Goal: Information Seeking & Learning: Learn about a topic

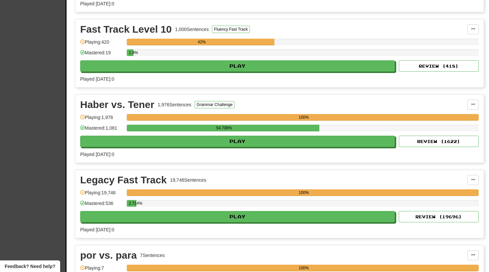
scroll to position [952, 0]
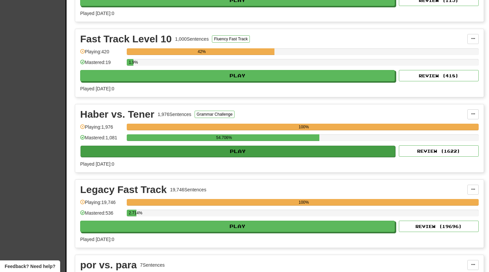
click at [245, 152] on button "Play" at bounding box center [238, 150] width 315 height 11
select select "**"
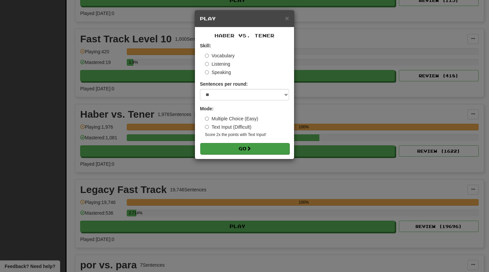
click at [241, 145] on button "Go" at bounding box center [244, 148] width 89 height 11
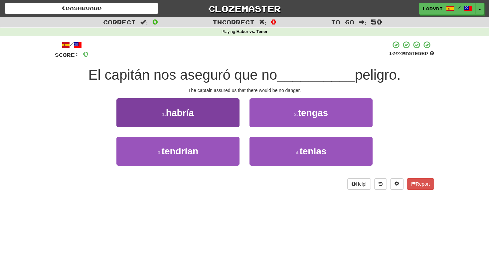
click at [221, 116] on button "1 . habría" at bounding box center [177, 112] width 123 height 29
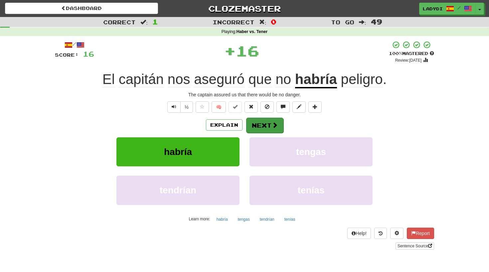
click at [255, 122] on button "Next" at bounding box center [264, 124] width 37 height 15
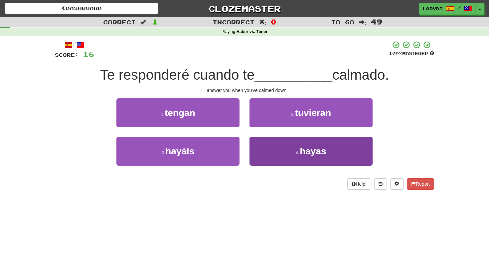
click at [261, 147] on button "4 . hayas" at bounding box center [311, 150] width 123 height 29
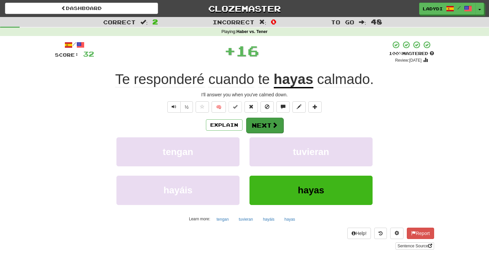
click at [262, 125] on button "Next" at bounding box center [264, 124] width 37 height 15
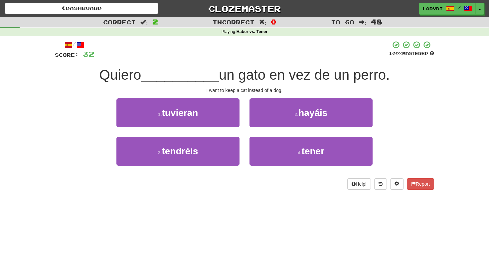
click at [300, 183] on div "Help! Report" at bounding box center [244, 183] width 379 height 11
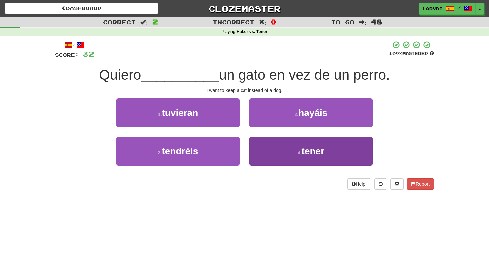
click at [275, 151] on button "4 . tener" at bounding box center [311, 150] width 123 height 29
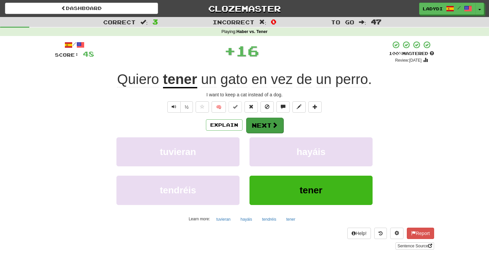
click at [260, 123] on button "Next" at bounding box center [264, 124] width 37 height 15
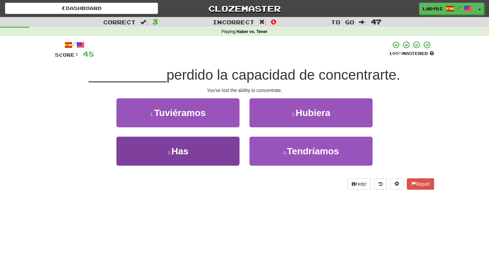
click at [198, 142] on button "3 . Has" at bounding box center [177, 150] width 123 height 29
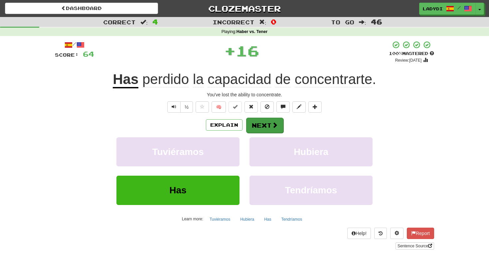
click at [267, 119] on button "Next" at bounding box center [264, 124] width 37 height 15
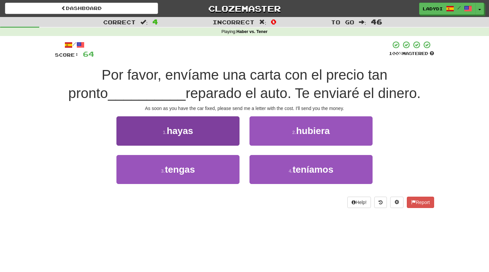
click at [203, 135] on button "1 . hayas" at bounding box center [177, 130] width 123 height 29
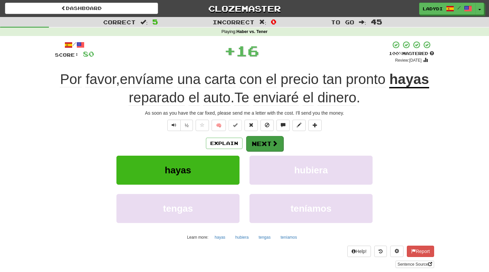
click at [264, 141] on button "Next" at bounding box center [264, 143] width 37 height 15
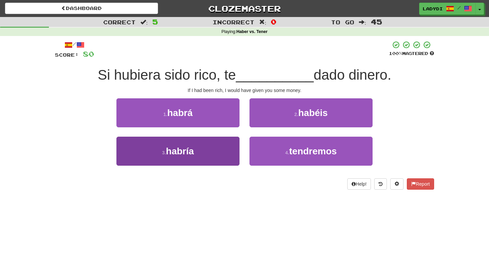
click at [225, 146] on button "3 . habría" at bounding box center [177, 150] width 123 height 29
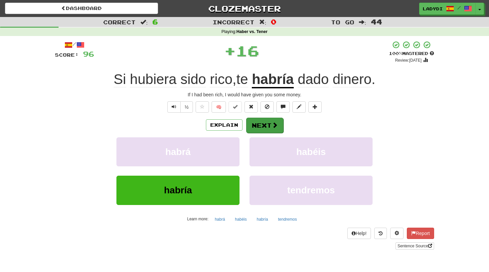
click at [265, 122] on button "Next" at bounding box center [264, 124] width 37 height 15
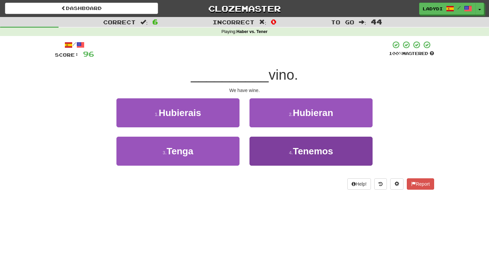
click at [257, 151] on button "4 . Tenemos" at bounding box center [311, 150] width 123 height 29
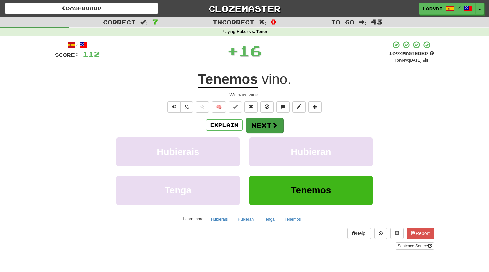
click at [260, 126] on button "Next" at bounding box center [264, 124] width 37 height 15
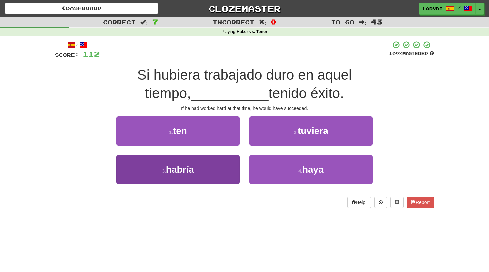
click at [213, 164] on button "3 . habría" at bounding box center [177, 169] width 123 height 29
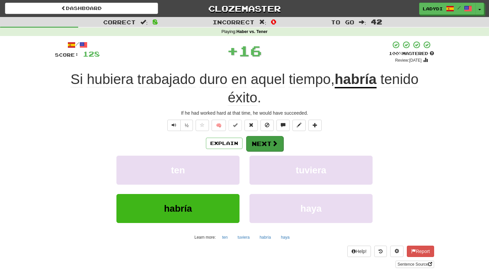
click at [252, 141] on button "Next" at bounding box center [264, 143] width 37 height 15
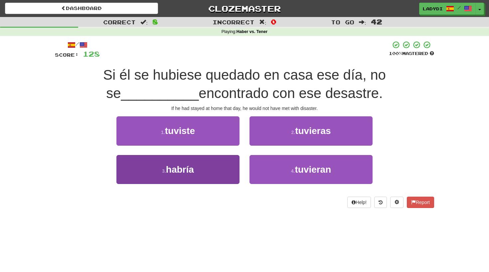
click at [222, 162] on button "3 . habría" at bounding box center [177, 169] width 123 height 29
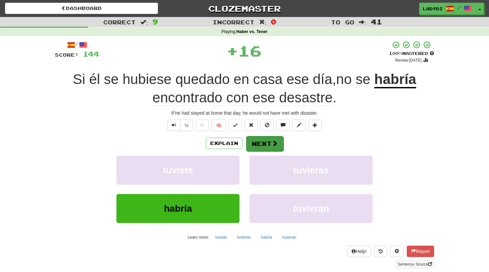
click at [256, 142] on button "Next" at bounding box center [264, 143] width 37 height 15
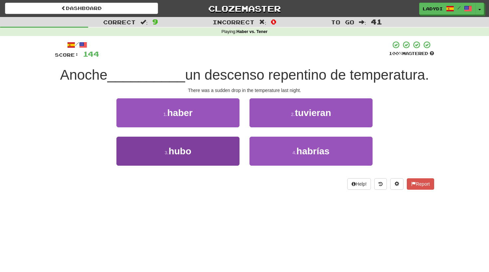
click at [222, 148] on button "3 . hubo" at bounding box center [177, 150] width 123 height 29
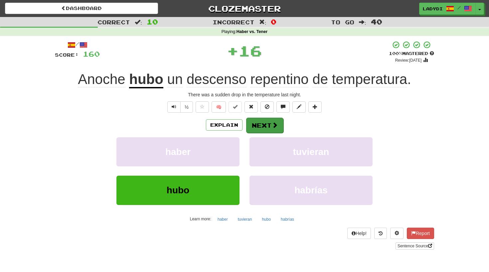
click at [261, 123] on button "Next" at bounding box center [264, 124] width 37 height 15
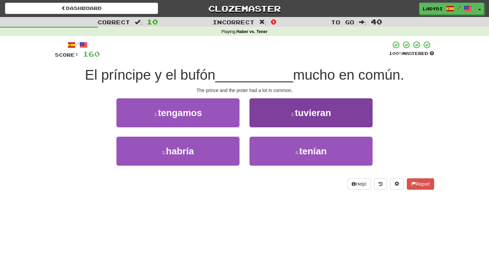
click at [266, 119] on button "2 . tuvieran" at bounding box center [311, 112] width 123 height 29
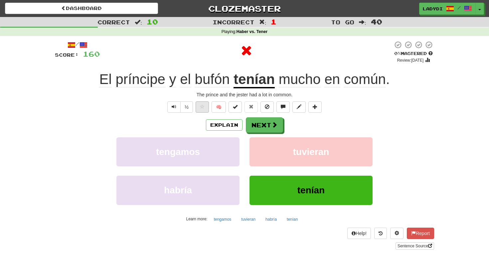
click at [200, 106] on span at bounding box center [202, 106] width 5 height 5
click at [201, 106] on span at bounding box center [202, 106] width 5 height 5
click at [262, 124] on button "Next" at bounding box center [264, 124] width 37 height 15
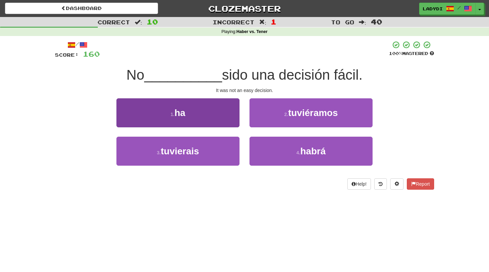
click at [209, 117] on button "1 . ha" at bounding box center [177, 112] width 123 height 29
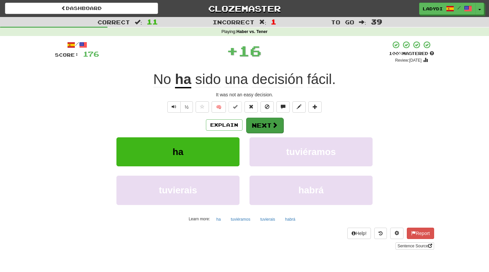
click at [257, 121] on button "Next" at bounding box center [264, 124] width 37 height 15
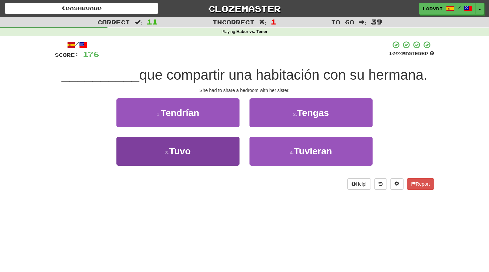
click at [215, 150] on button "3 . Tuvo" at bounding box center [177, 150] width 123 height 29
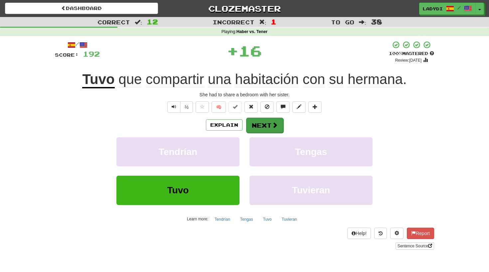
click at [255, 126] on button "Next" at bounding box center [264, 124] width 37 height 15
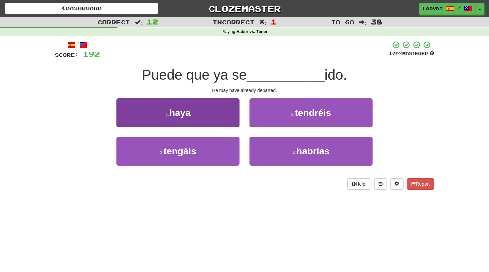
click at [220, 119] on button "1 . haya" at bounding box center [177, 112] width 123 height 29
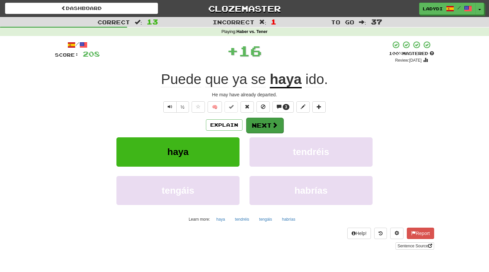
click at [269, 119] on button "Next" at bounding box center [264, 124] width 37 height 15
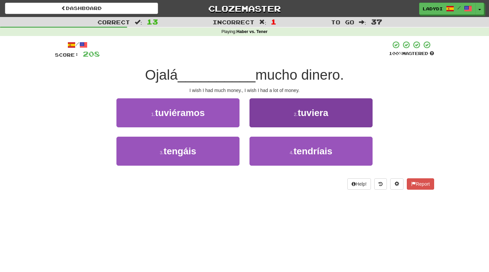
click at [272, 118] on button "2 . tuviera" at bounding box center [311, 112] width 123 height 29
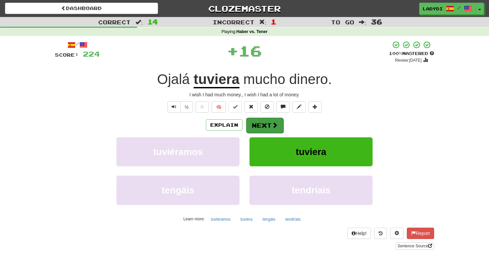
click at [267, 125] on button "Next" at bounding box center [264, 124] width 37 height 15
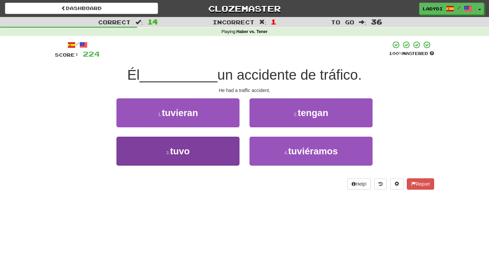
click at [229, 143] on button "3 . tuvo" at bounding box center [177, 150] width 123 height 29
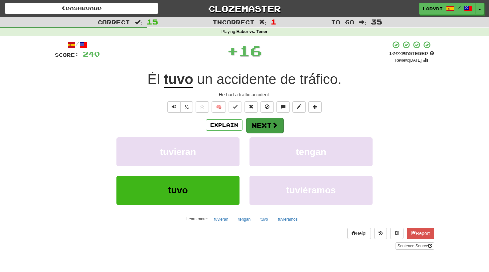
click at [258, 123] on button "Next" at bounding box center [264, 124] width 37 height 15
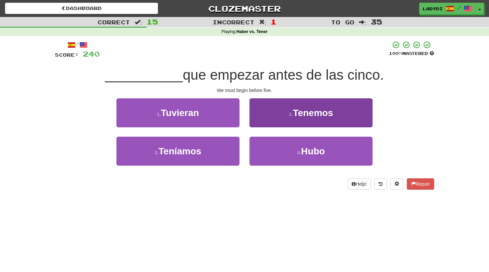
click at [267, 119] on button "2 . Tenemos" at bounding box center [311, 112] width 123 height 29
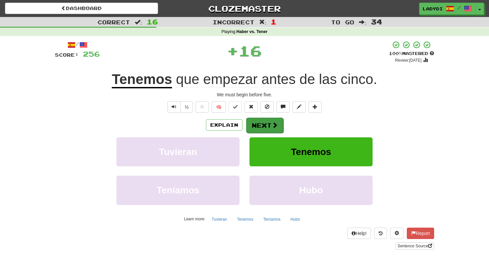
click at [261, 118] on button "Next" at bounding box center [264, 124] width 37 height 15
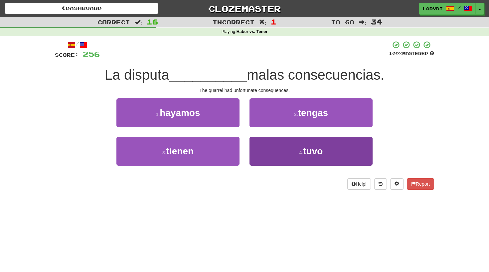
click at [278, 141] on button "4 . tuvo" at bounding box center [311, 150] width 123 height 29
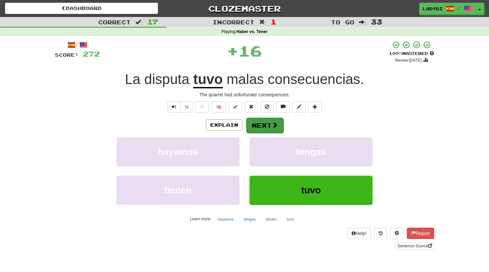
click at [266, 123] on button "Next" at bounding box center [264, 124] width 37 height 15
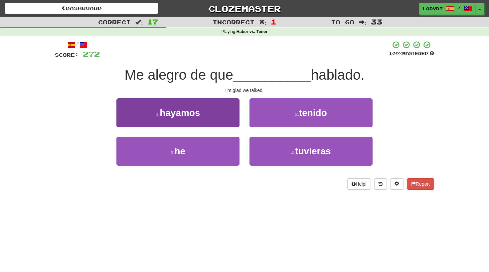
click at [229, 116] on button "1 . hayamos" at bounding box center [177, 112] width 123 height 29
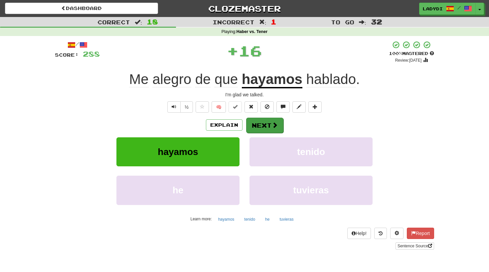
click at [265, 119] on button "Next" at bounding box center [264, 124] width 37 height 15
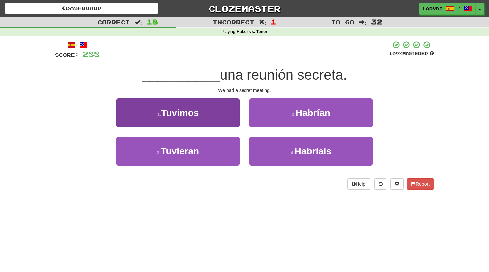
click at [221, 116] on button "1 . Tuvimos" at bounding box center [177, 112] width 123 height 29
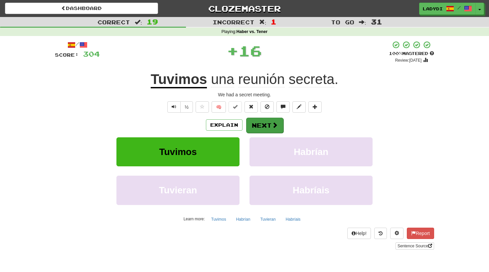
click at [261, 120] on button "Next" at bounding box center [264, 124] width 37 height 15
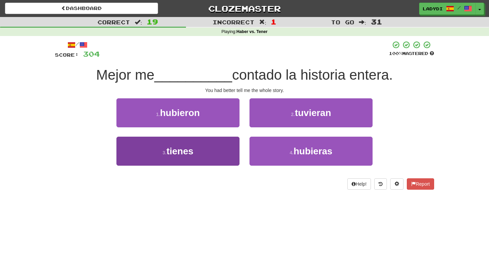
click at [229, 148] on button "3 . tienes" at bounding box center [177, 150] width 123 height 29
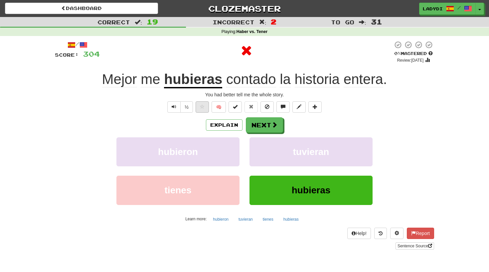
click at [202, 109] on button at bounding box center [202, 106] width 13 height 11
click at [263, 123] on button "Next" at bounding box center [264, 124] width 37 height 15
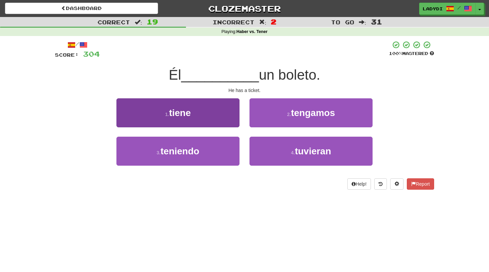
click at [226, 116] on button "1 . tiene" at bounding box center [177, 112] width 123 height 29
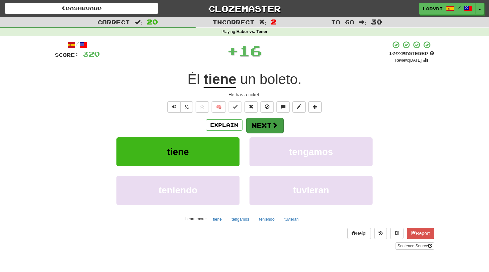
click at [256, 120] on button "Next" at bounding box center [264, 124] width 37 height 15
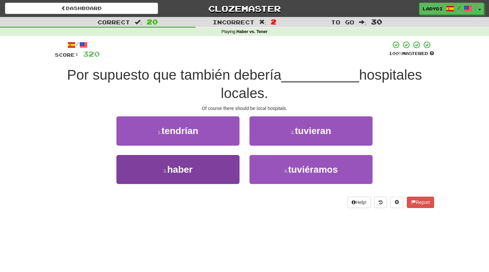
click at [221, 164] on button "3 . haber" at bounding box center [177, 169] width 123 height 29
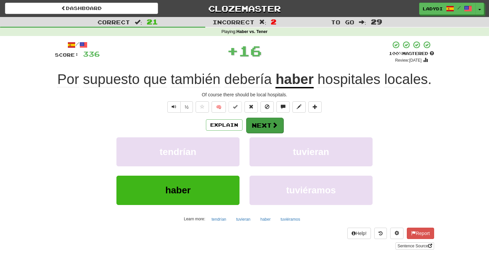
click at [268, 123] on button "Next" at bounding box center [264, 124] width 37 height 15
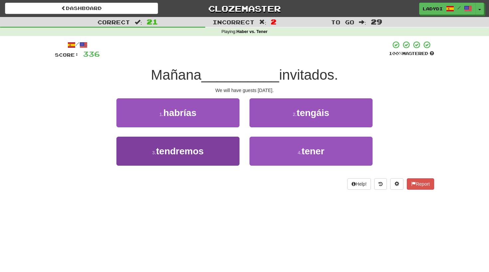
click at [216, 147] on button "3 . tendremos" at bounding box center [177, 150] width 123 height 29
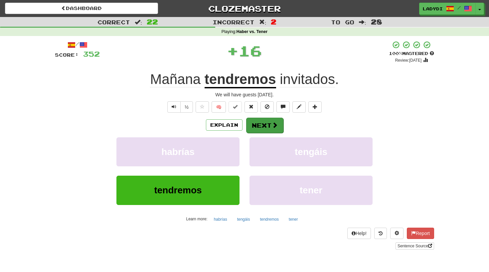
click at [259, 123] on button "Next" at bounding box center [264, 124] width 37 height 15
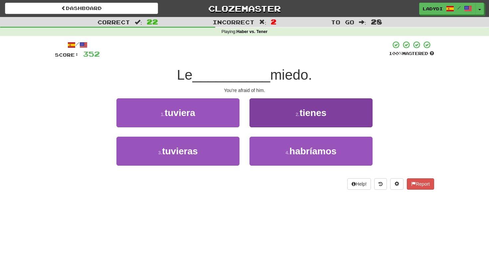
click at [273, 111] on button "2 . tienes" at bounding box center [311, 112] width 123 height 29
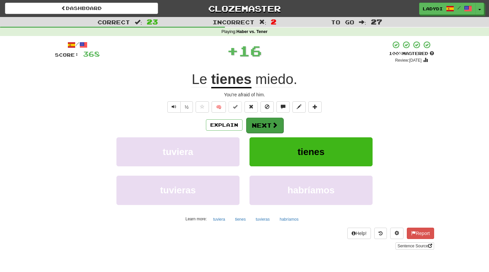
click at [262, 121] on button "Next" at bounding box center [264, 124] width 37 height 15
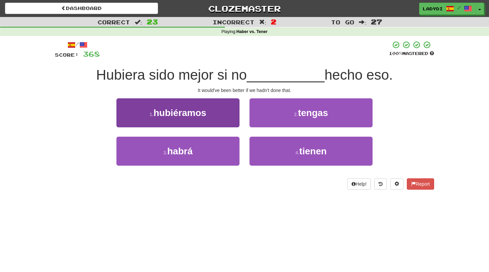
click at [222, 116] on button "1 . hubiéramos" at bounding box center [177, 112] width 123 height 29
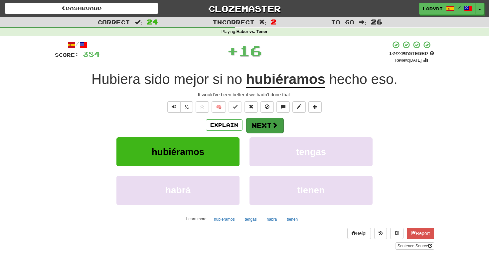
click at [260, 119] on button "Next" at bounding box center [264, 124] width 37 height 15
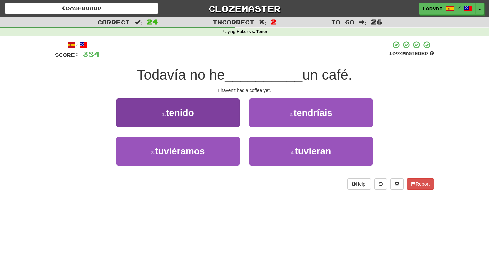
click at [217, 109] on button "1 . tenido" at bounding box center [177, 112] width 123 height 29
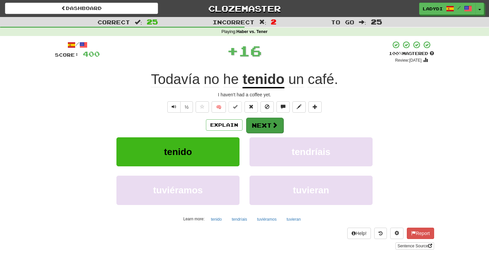
click at [258, 121] on button "Next" at bounding box center [264, 124] width 37 height 15
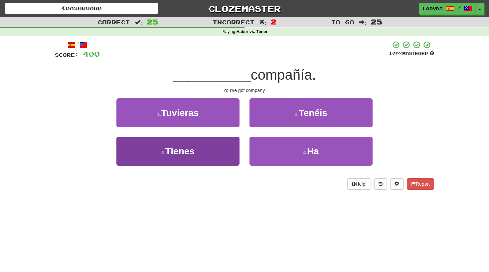
click at [230, 142] on button "3 . Tienes" at bounding box center [177, 150] width 123 height 29
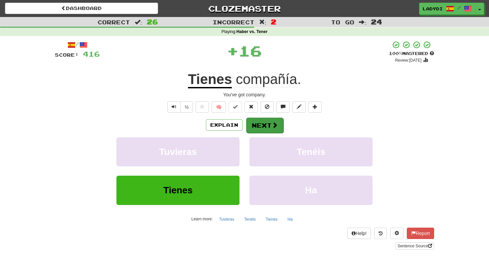
click at [262, 127] on button "Next" at bounding box center [264, 124] width 37 height 15
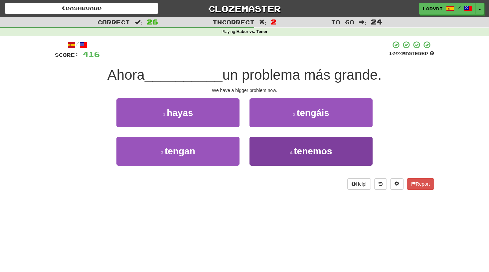
click at [265, 146] on button "4 . tenemos" at bounding box center [311, 150] width 123 height 29
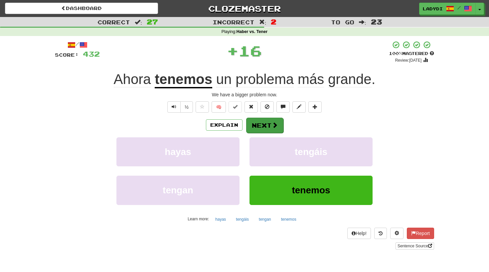
click at [262, 124] on button "Next" at bounding box center [264, 124] width 37 height 15
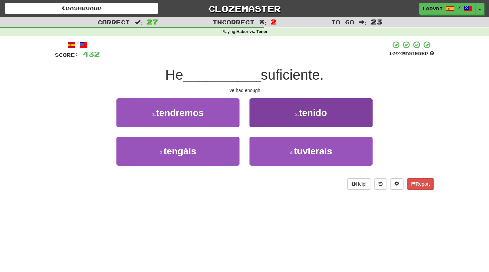
click at [266, 119] on button "2 . tenido" at bounding box center [311, 112] width 123 height 29
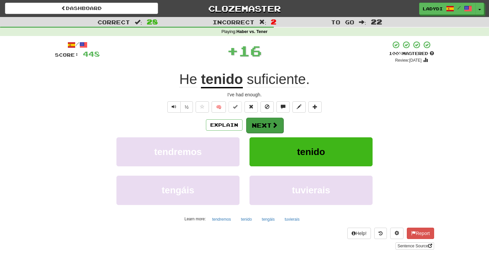
click at [254, 124] on button "Next" at bounding box center [264, 124] width 37 height 15
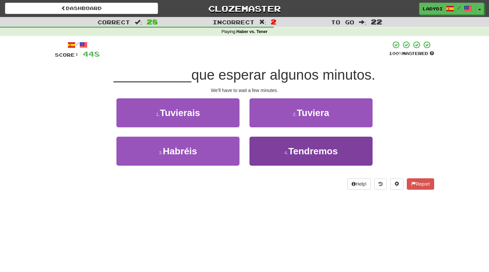
click at [263, 155] on button "4 . Tendremos" at bounding box center [311, 150] width 123 height 29
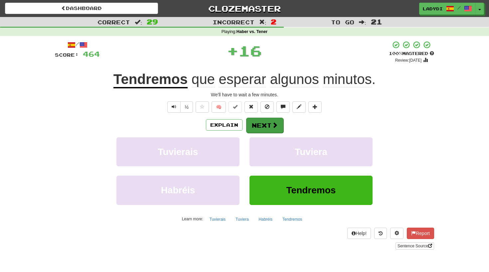
click at [263, 123] on button "Next" at bounding box center [264, 124] width 37 height 15
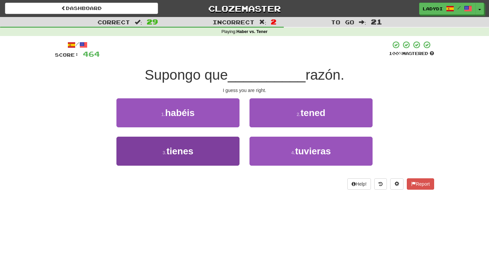
click at [223, 140] on button "3 . tienes" at bounding box center [177, 150] width 123 height 29
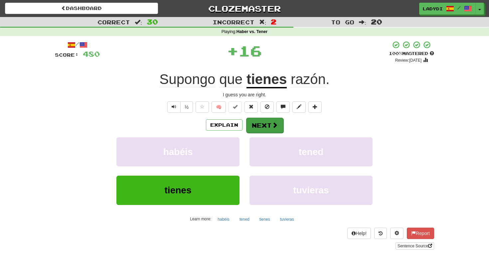
click at [257, 124] on button "Next" at bounding box center [264, 124] width 37 height 15
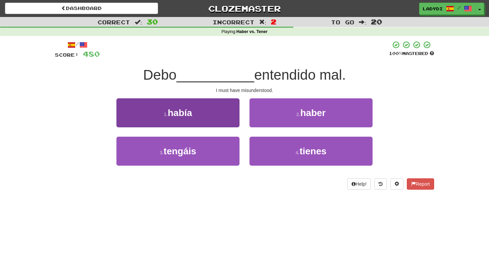
click at [223, 117] on button "1 . había" at bounding box center [177, 112] width 123 height 29
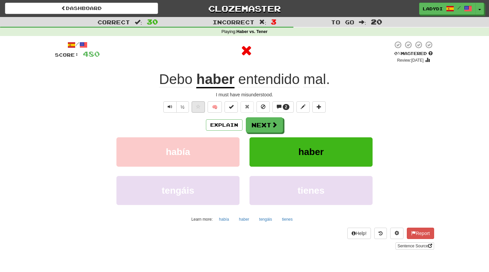
click at [198, 108] on span at bounding box center [198, 106] width 5 height 5
click at [260, 122] on button "Next" at bounding box center [264, 124] width 37 height 15
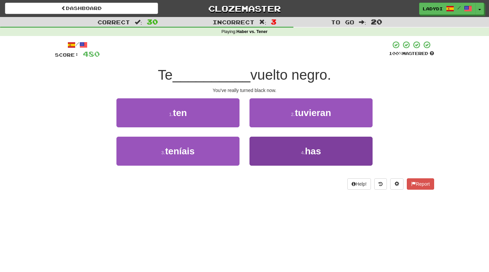
click at [256, 151] on button "4 . has" at bounding box center [311, 150] width 123 height 29
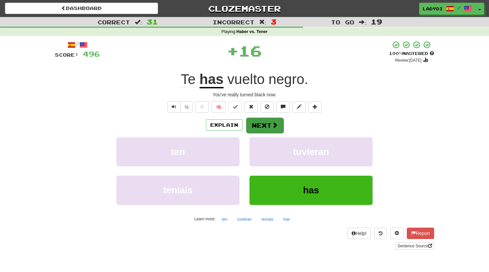
click at [263, 123] on button "Next" at bounding box center [264, 124] width 37 height 15
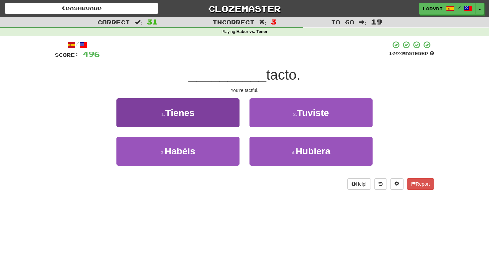
click at [215, 116] on button "1 . Tienes" at bounding box center [177, 112] width 123 height 29
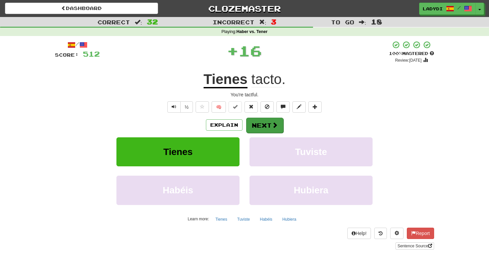
click at [256, 119] on button "Next" at bounding box center [264, 124] width 37 height 15
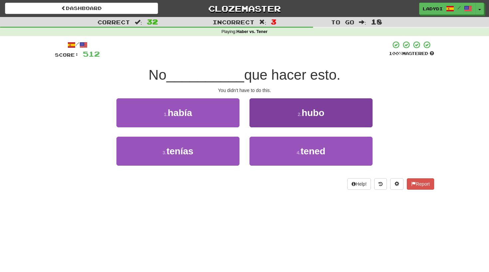
click at [262, 115] on button "2 . hubo" at bounding box center [311, 112] width 123 height 29
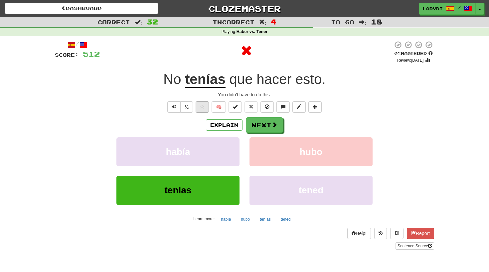
click at [199, 105] on button at bounding box center [202, 106] width 13 height 11
click at [261, 122] on button "Next" at bounding box center [264, 124] width 37 height 15
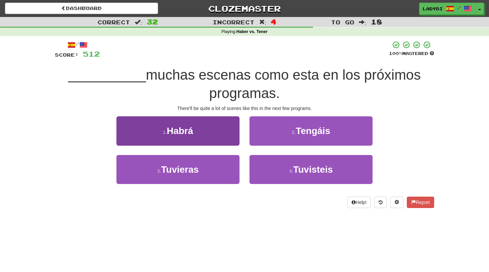
click at [232, 133] on button "1 . Habrá" at bounding box center [177, 130] width 123 height 29
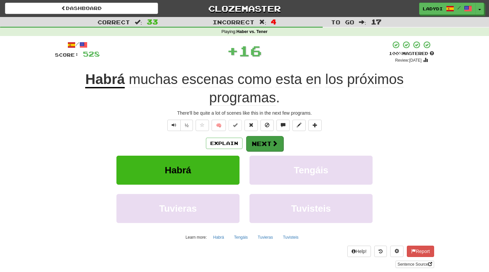
click at [252, 137] on button "Next" at bounding box center [264, 143] width 37 height 15
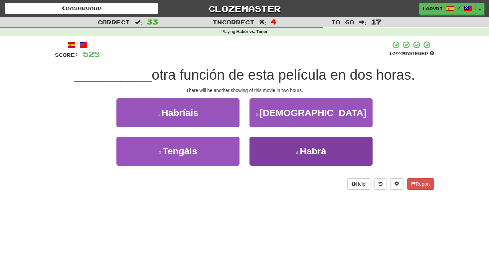
click at [260, 149] on button "4 . Habrá" at bounding box center [311, 150] width 123 height 29
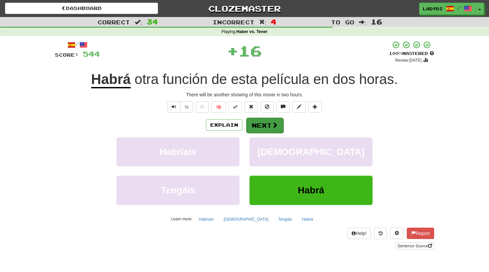
click at [258, 125] on button "Next" at bounding box center [264, 124] width 37 height 15
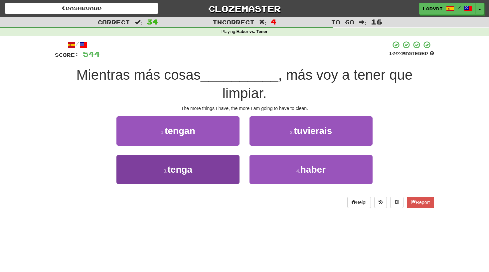
click at [216, 169] on button "3 . tenga" at bounding box center [177, 169] width 123 height 29
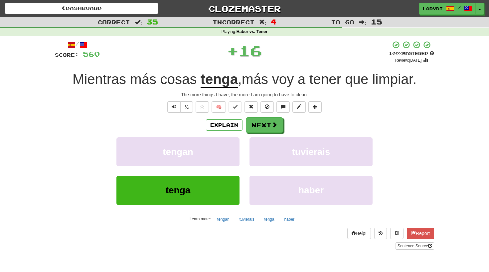
click at [267, 117] on button "Next" at bounding box center [264, 124] width 37 height 15
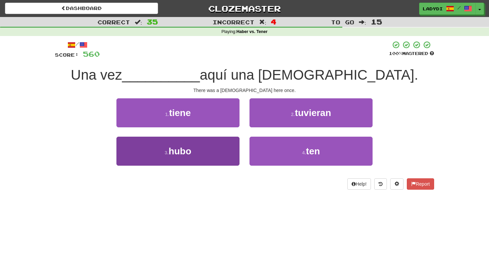
click at [222, 155] on button "3 . hubo" at bounding box center [177, 150] width 123 height 29
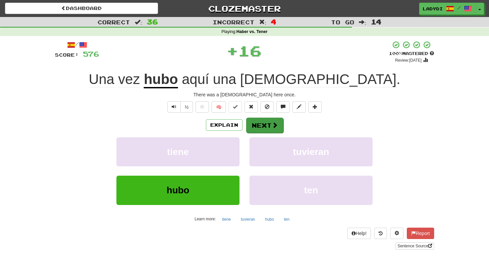
click at [266, 121] on button "Next" at bounding box center [264, 124] width 37 height 15
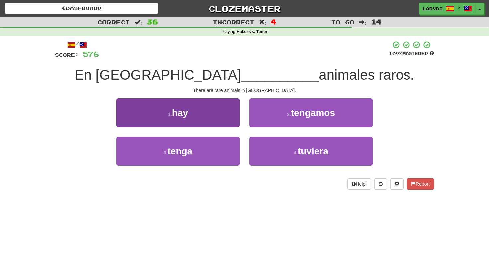
click at [223, 114] on button "1 . hay" at bounding box center [177, 112] width 123 height 29
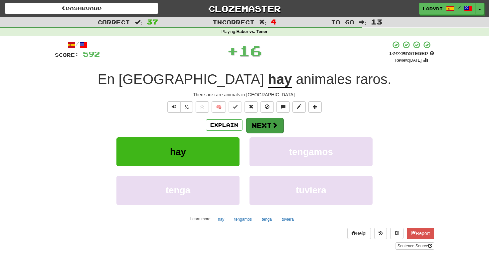
click at [256, 120] on button "Next" at bounding box center [264, 124] width 37 height 15
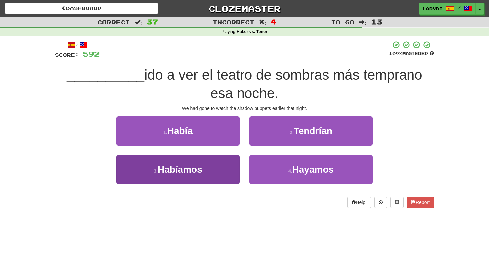
click at [228, 163] on button "3 . Habíamos" at bounding box center [177, 169] width 123 height 29
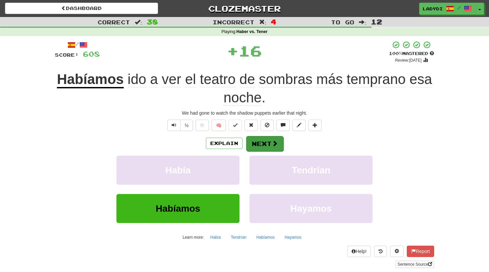
click at [263, 139] on button "Next" at bounding box center [264, 143] width 37 height 15
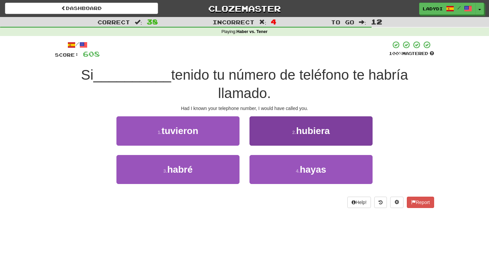
click at [259, 133] on button "2 . hubiera" at bounding box center [311, 130] width 123 height 29
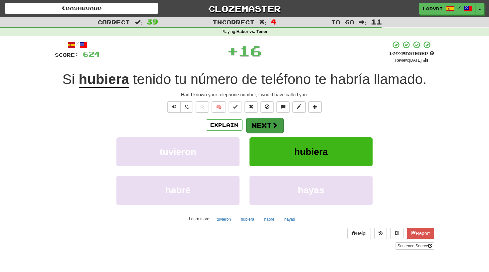
click at [259, 121] on button "Next" at bounding box center [264, 124] width 37 height 15
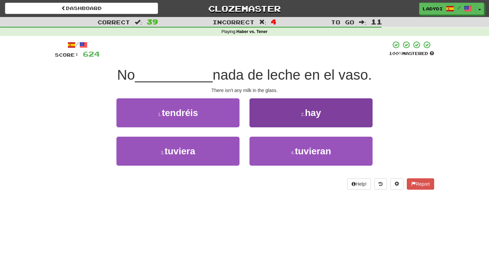
click at [267, 117] on button "2 . hay" at bounding box center [311, 112] width 123 height 29
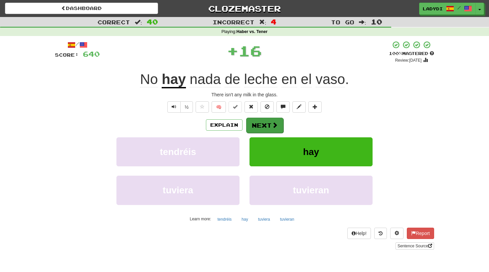
click at [261, 122] on button "Next" at bounding box center [264, 124] width 37 height 15
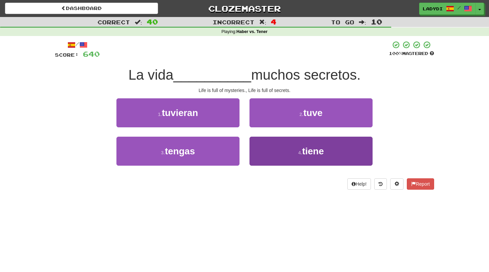
click at [263, 148] on button "4 . tiene" at bounding box center [311, 150] width 123 height 29
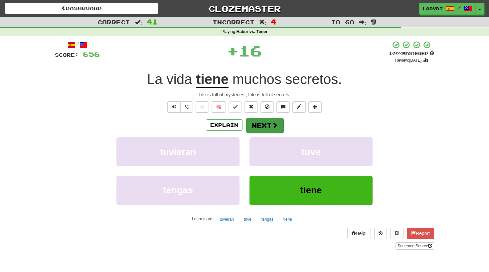
click at [259, 126] on button "Next" at bounding box center [264, 124] width 37 height 15
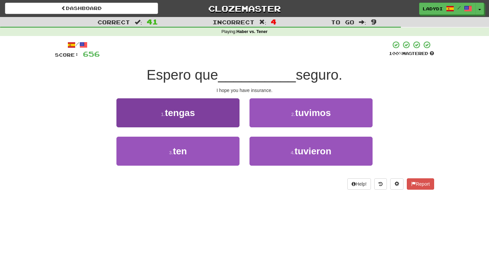
click at [223, 111] on button "1 . tengas" at bounding box center [177, 112] width 123 height 29
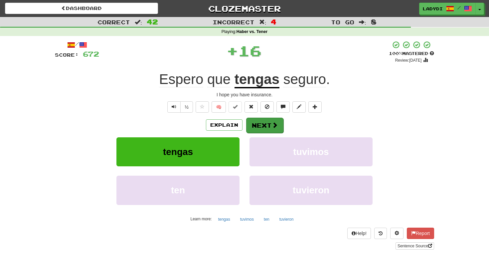
click at [260, 120] on button "Next" at bounding box center [264, 124] width 37 height 15
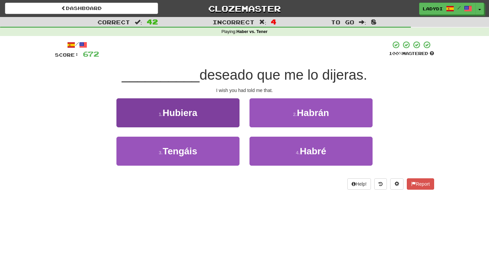
click at [216, 118] on button "1 . Hubiera" at bounding box center [177, 112] width 123 height 29
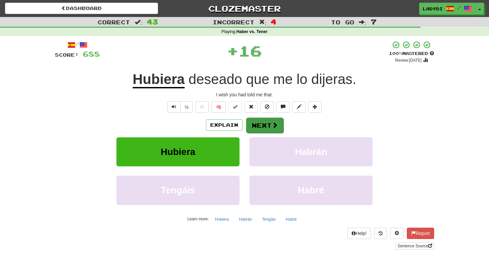
click at [260, 124] on button "Next" at bounding box center [264, 124] width 37 height 15
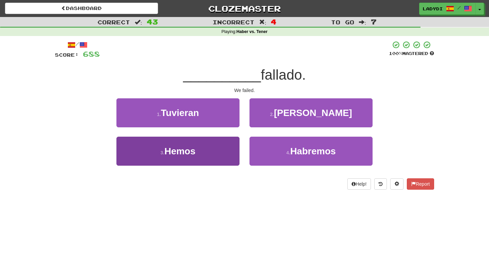
click at [232, 144] on button "3 . Hemos" at bounding box center [177, 150] width 123 height 29
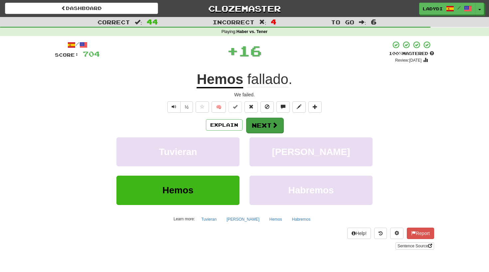
click at [261, 125] on button "Next" at bounding box center [264, 124] width 37 height 15
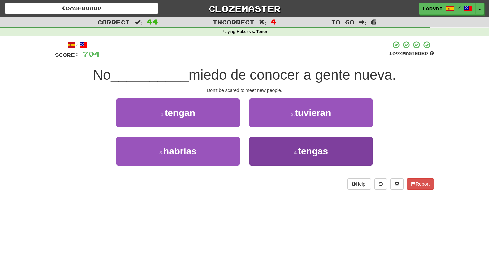
click at [264, 146] on button "4 . tengas" at bounding box center [311, 150] width 123 height 29
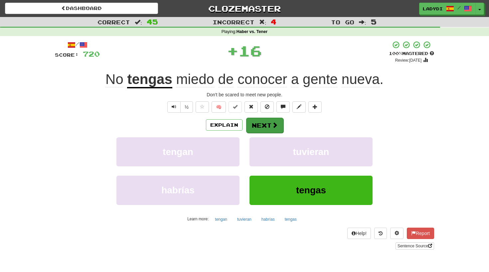
click at [260, 120] on button "Next" at bounding box center [264, 124] width 37 height 15
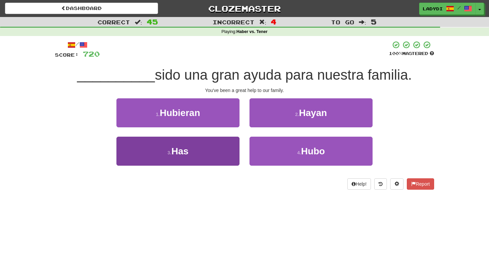
click at [214, 139] on button "3 . Has" at bounding box center [177, 150] width 123 height 29
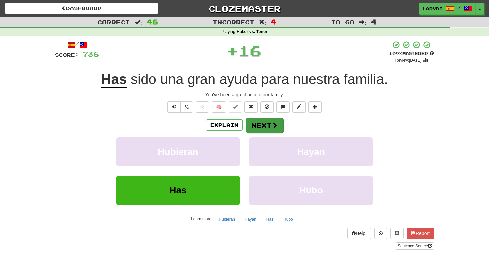
click at [257, 122] on button "Next" at bounding box center [264, 124] width 37 height 15
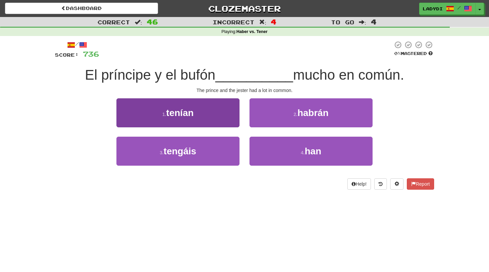
click at [227, 120] on button "1 . tenían" at bounding box center [177, 112] width 123 height 29
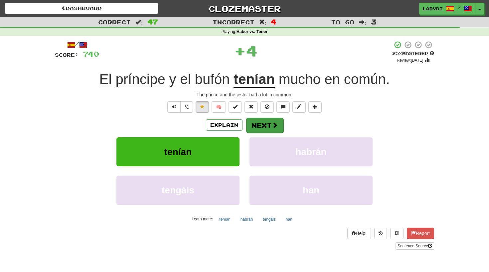
click at [256, 122] on button "Next" at bounding box center [264, 124] width 37 height 15
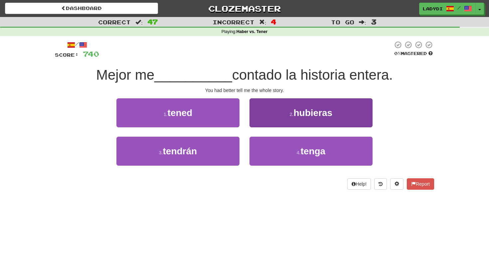
click at [270, 119] on button "2 . hubieras" at bounding box center [311, 112] width 123 height 29
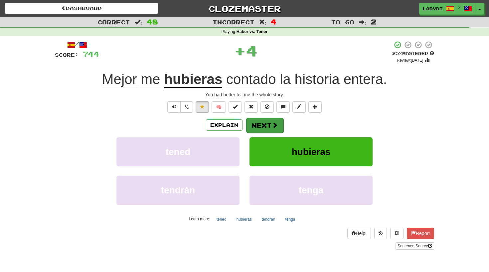
click at [259, 123] on button "Next" at bounding box center [264, 124] width 37 height 15
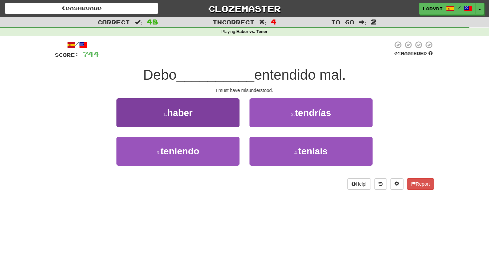
click at [222, 111] on button "1 . haber" at bounding box center [177, 112] width 123 height 29
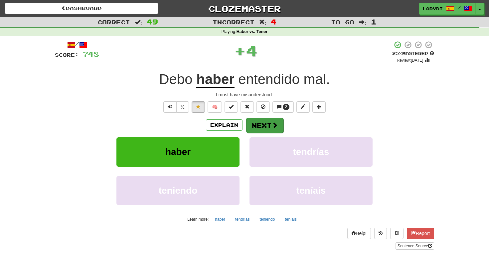
click at [258, 120] on button "Next" at bounding box center [264, 124] width 37 height 15
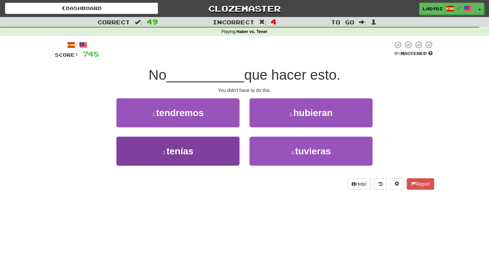
click at [216, 144] on button "3 . tenías" at bounding box center [177, 150] width 123 height 29
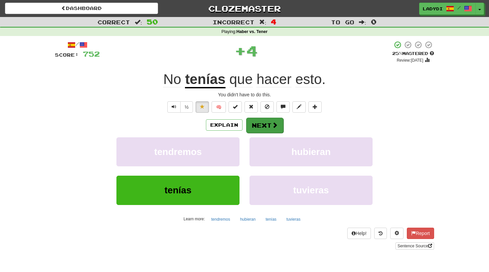
click at [258, 119] on button "Next" at bounding box center [264, 124] width 37 height 15
